Goal: Find specific page/section: Find specific page/section

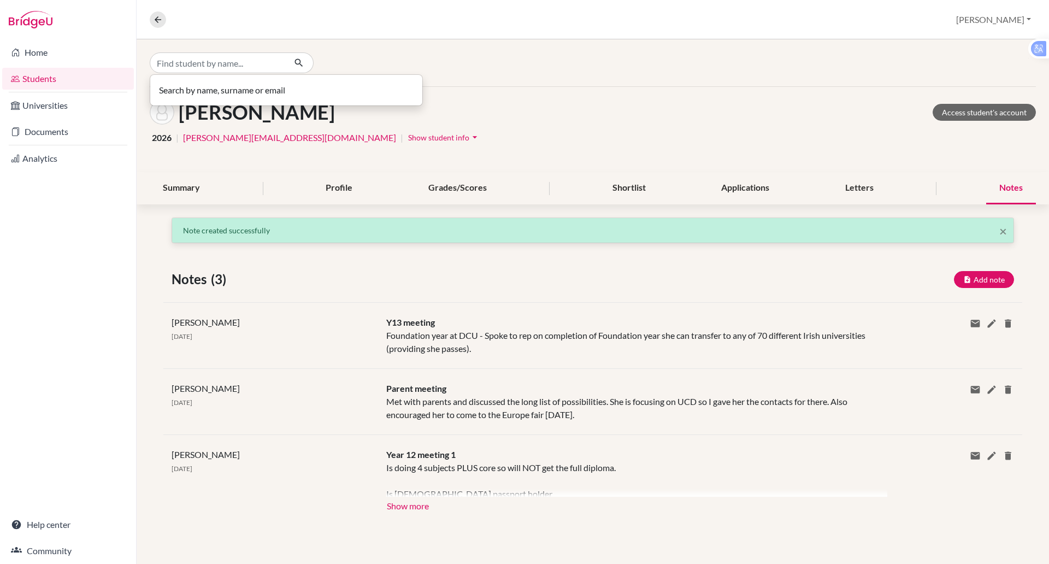
click at [198, 54] on input "Find student by name..." at bounding box center [218, 62] width 136 height 21
type input "subin"
click at [207, 95] on span "[EMAIL_ADDRESS][DOMAIN_NAME]" at bounding box center [235, 98] width 145 height 13
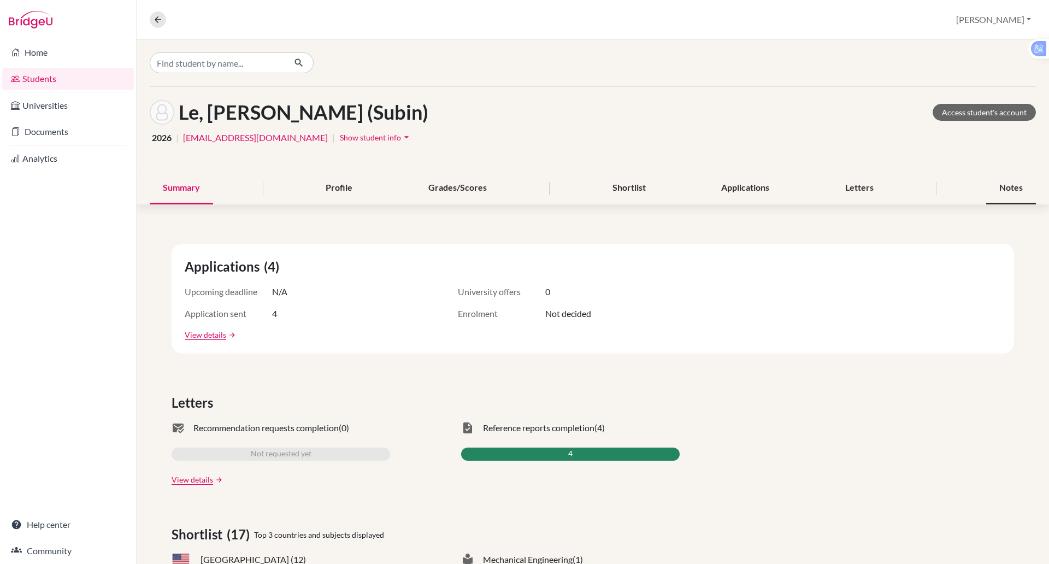
click at [986, 188] on div "Notes" at bounding box center [1011, 188] width 50 height 32
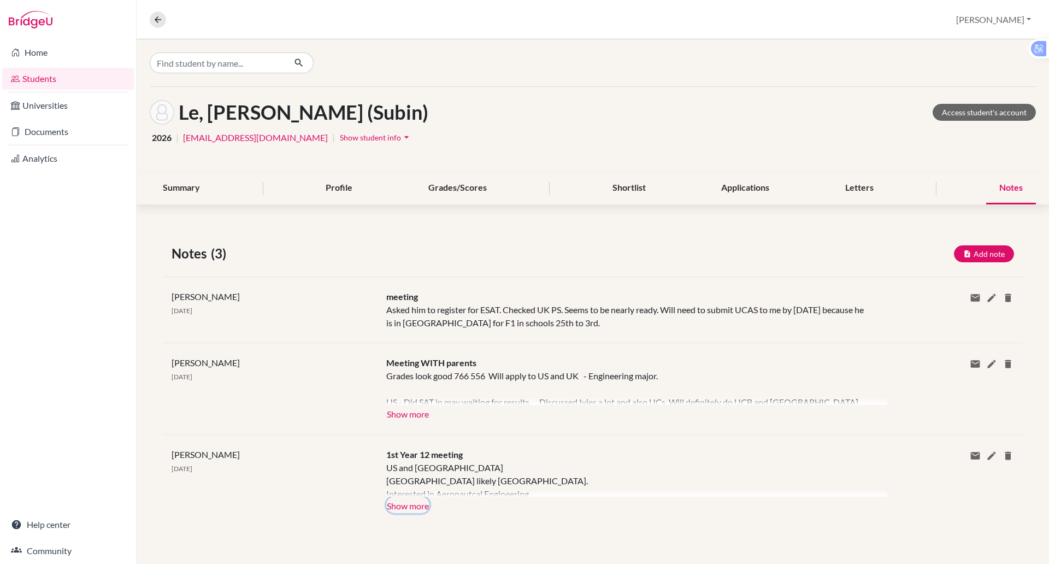
click at [425, 508] on button "Show more" at bounding box center [407, 505] width 43 height 16
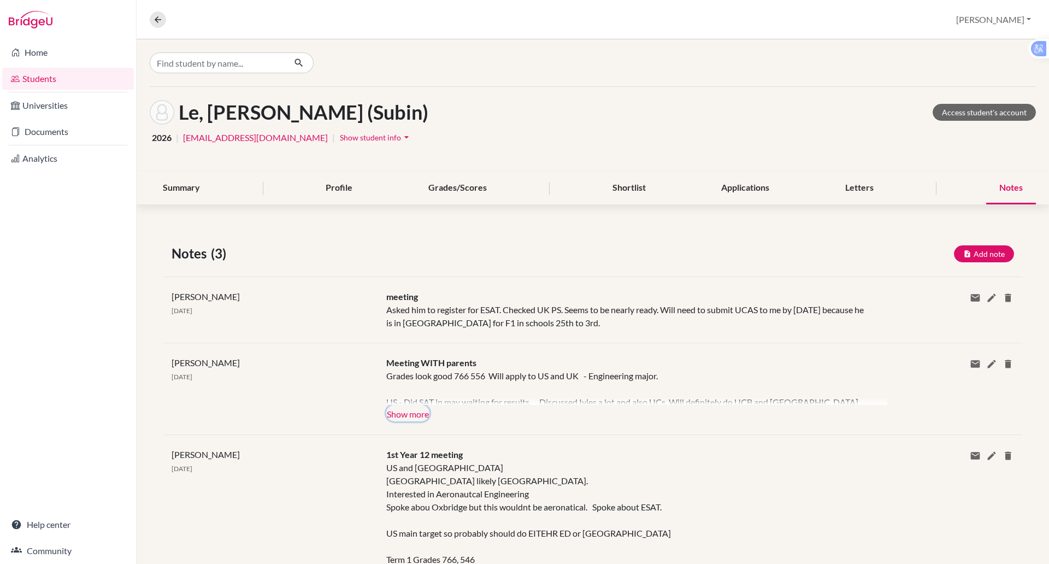
click at [405, 413] on button "Show more" at bounding box center [407, 413] width 43 height 16
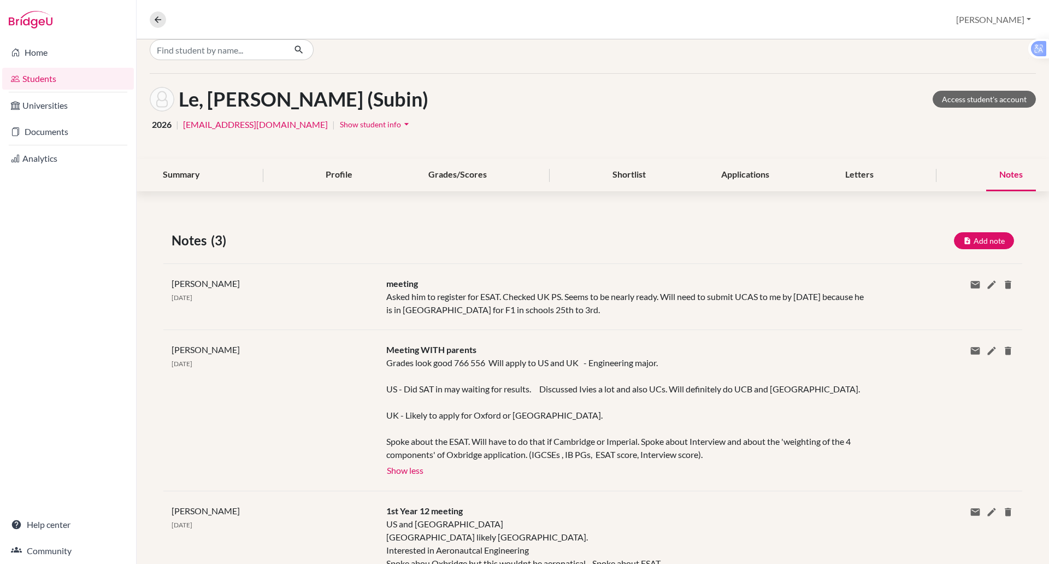
scroll to position [2, 0]
